Goal: Transaction & Acquisition: Purchase product/service

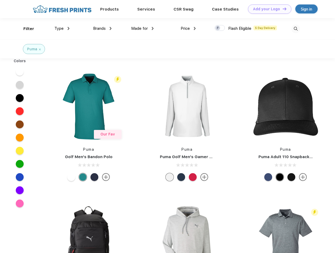
click at [268, 9] on link "Add your Logo Design Tool" at bounding box center [269, 8] width 43 height 9
click at [0, 0] on div "Design Tool" at bounding box center [0, 0] width 0 height 0
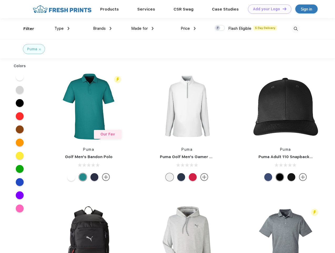
click at [283, 9] on link "Add your Logo Design Tool" at bounding box center [269, 8] width 43 height 9
click at [25, 29] on div "Filter" at bounding box center [28, 29] width 11 height 6
click at [62, 28] on span "Type" at bounding box center [59, 28] width 9 height 5
click at [102, 28] on span "Brands" at bounding box center [99, 28] width 13 height 5
click at [143, 28] on span "Made for" at bounding box center [139, 28] width 17 height 5
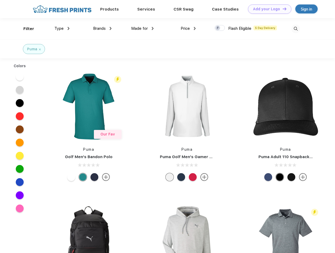
click at [189, 28] on span "Price" at bounding box center [185, 28] width 9 height 5
click at [220, 28] on div at bounding box center [220, 28] width 10 height 6
click at [218, 28] on input "checkbox" at bounding box center [216, 26] width 3 height 3
click at [296, 29] on img at bounding box center [296, 28] width 9 height 9
